Goal: Task Accomplishment & Management: Use online tool/utility

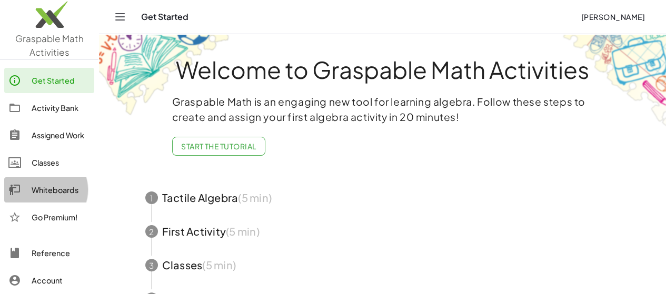
click at [64, 184] on div "Whiteboards" at bounding box center [61, 190] width 58 height 13
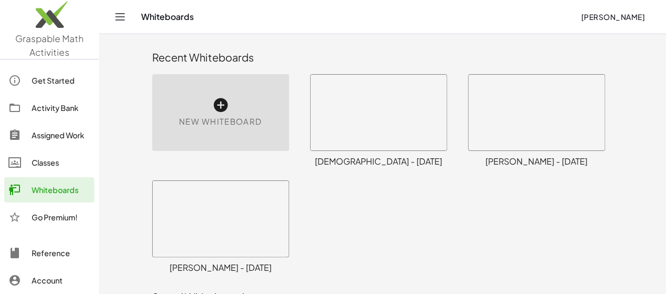
click at [183, 107] on div "New Whiteboard" at bounding box center [220, 112] width 137 height 77
